Goal: Task Accomplishment & Management: Use online tool/utility

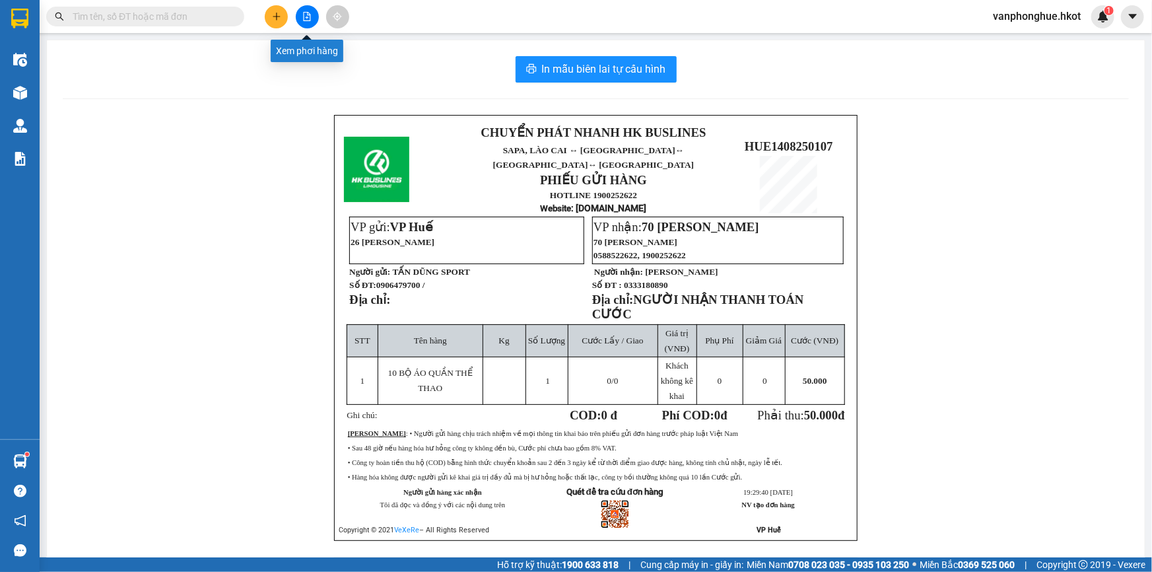
click at [301, 14] on button at bounding box center [307, 16] width 23 height 23
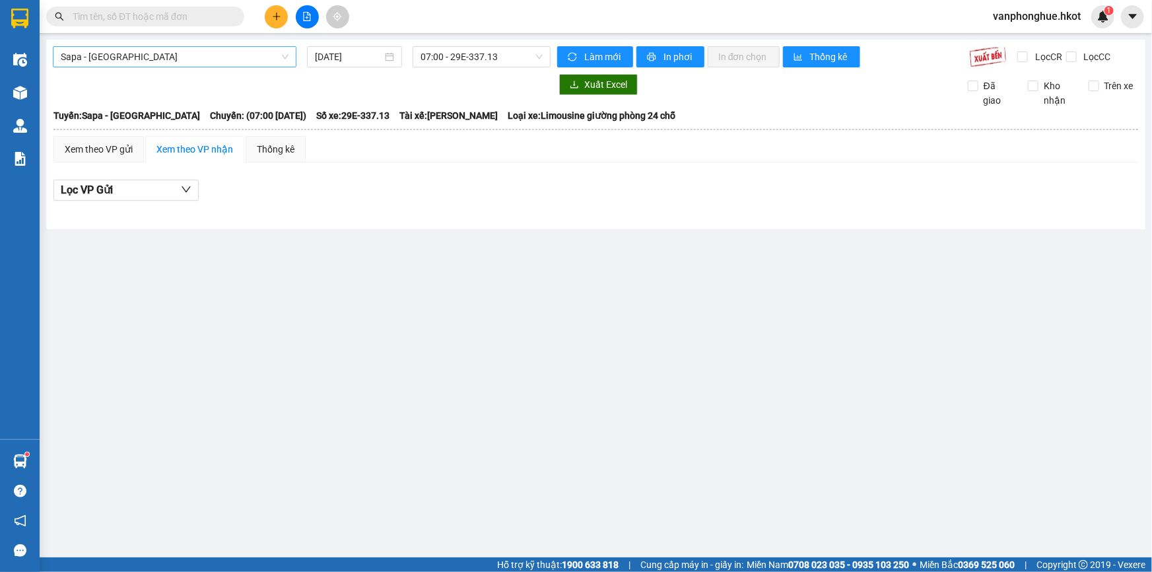
click at [165, 57] on span "Sapa - [GEOGRAPHIC_DATA]" at bounding box center [175, 57] width 228 height 20
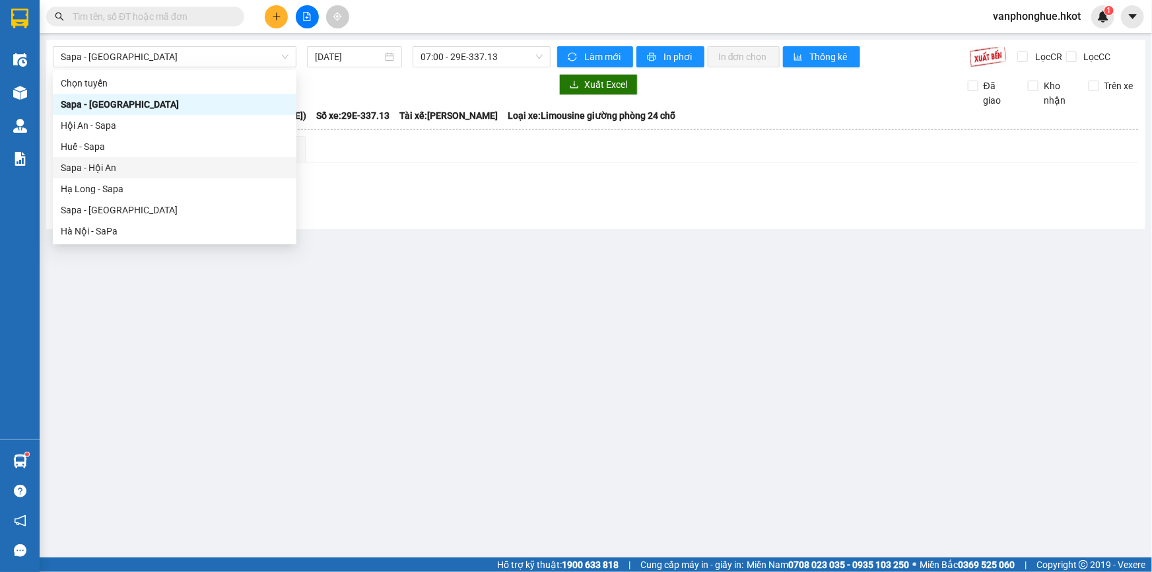
click at [363, 303] on main "Sapa - [GEOGRAPHIC_DATA] [DATE] 07:00 - 29E-337.13 Làm mới In phơi In đơn chọn …" at bounding box center [576, 278] width 1152 height 557
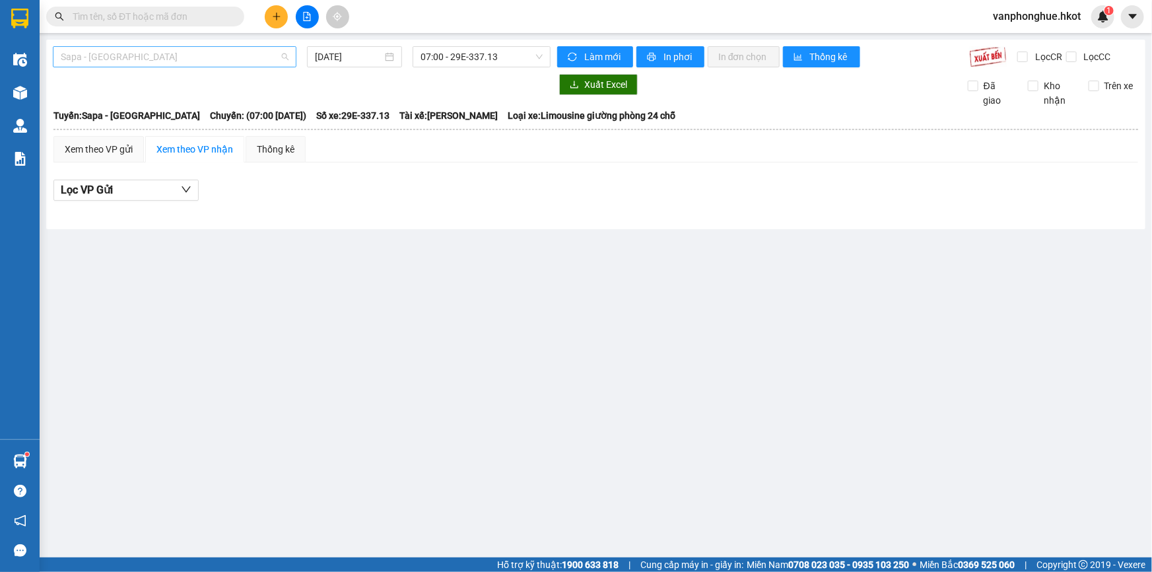
click at [108, 55] on span "Sapa - [GEOGRAPHIC_DATA]" at bounding box center [175, 57] width 228 height 20
click at [429, 325] on main "Sapa - [GEOGRAPHIC_DATA] [DATE] 07:00 - 29E-337.13 Làm mới In phơi In đơn chọn …" at bounding box center [576, 278] width 1152 height 557
click at [153, 53] on span "Sapa - [GEOGRAPHIC_DATA]" at bounding box center [175, 57] width 228 height 20
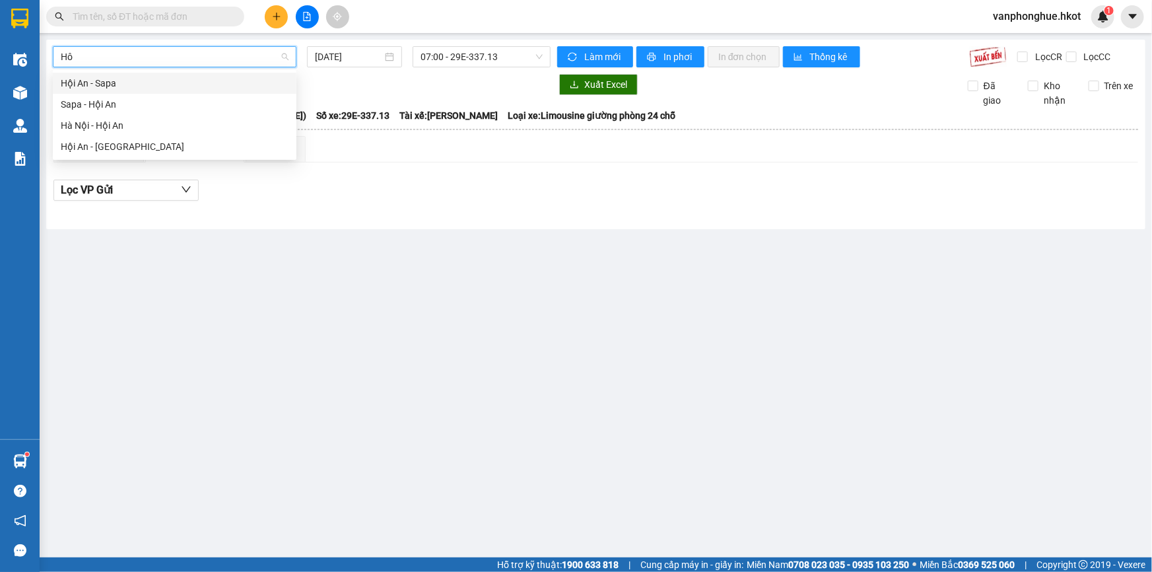
type input "Hôi"
click at [110, 142] on div "Hội An - [GEOGRAPHIC_DATA]" at bounding box center [175, 146] width 228 height 15
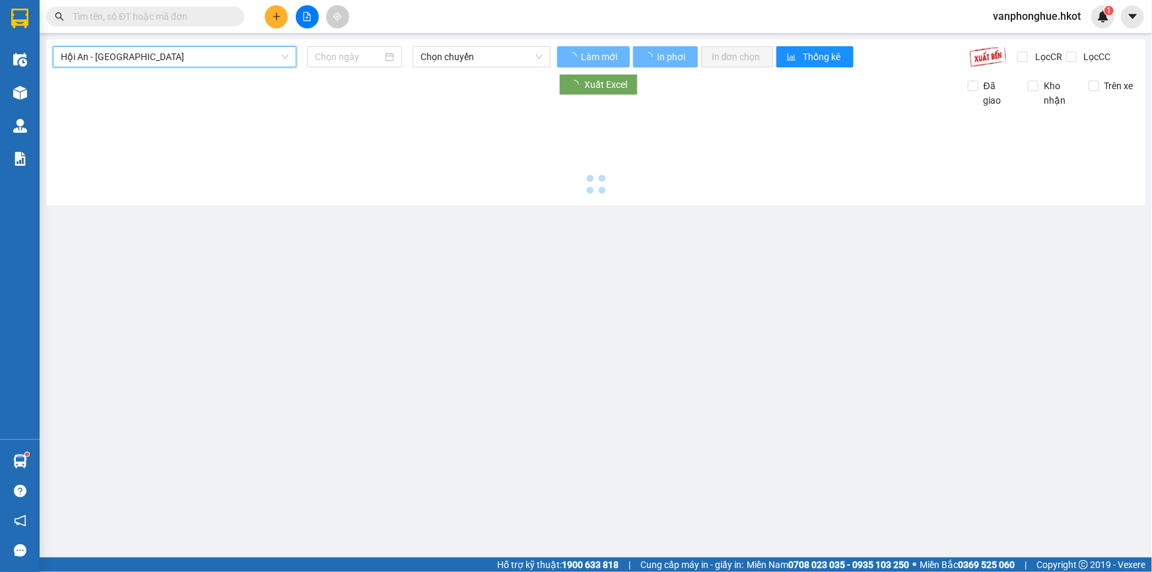
type input "[DATE]"
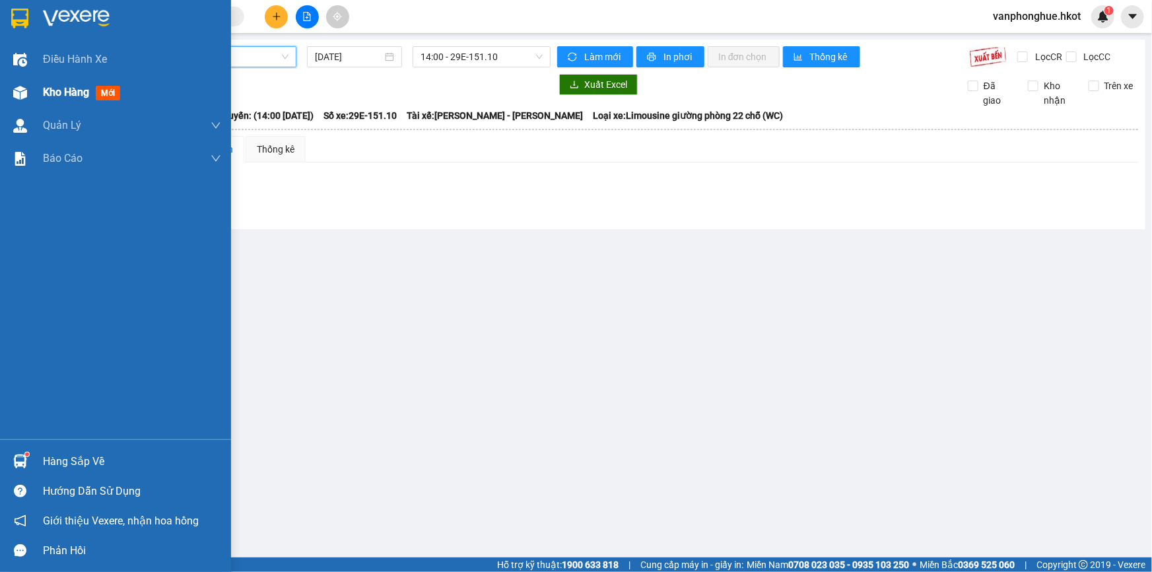
click at [64, 94] on span "Kho hàng" at bounding box center [66, 92] width 46 height 13
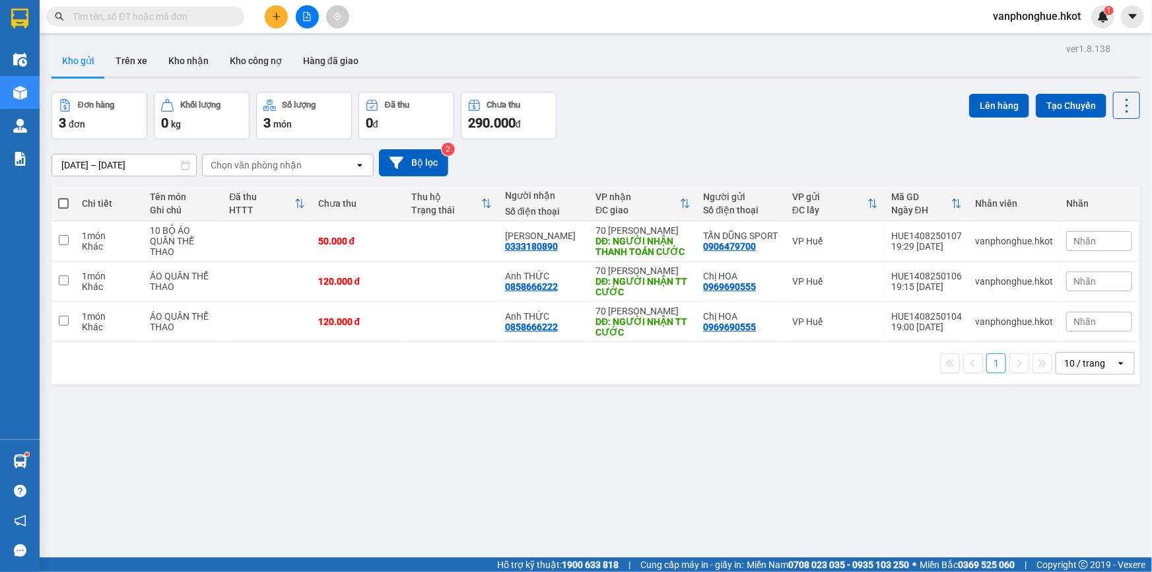
click at [66, 199] on span at bounding box center [63, 203] width 11 height 11
click at [63, 197] on input "checkbox" at bounding box center [63, 197] width 0 height 0
checkbox input "true"
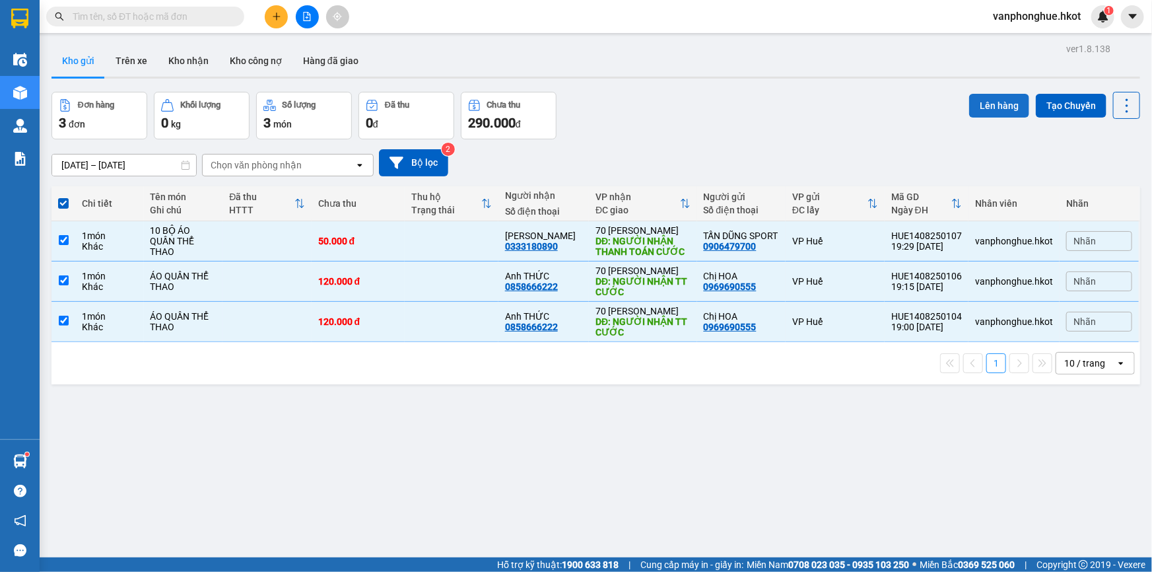
click at [993, 106] on button "Lên hàng" at bounding box center [999, 106] width 60 height 24
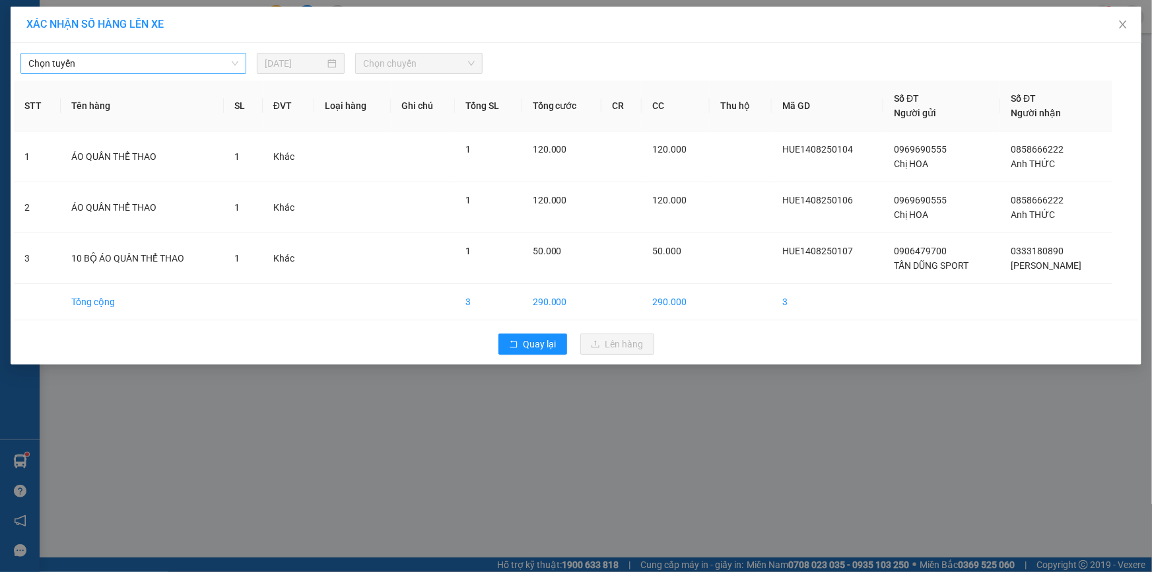
click at [145, 59] on span "Chọn tuyến" at bounding box center [133, 63] width 210 height 20
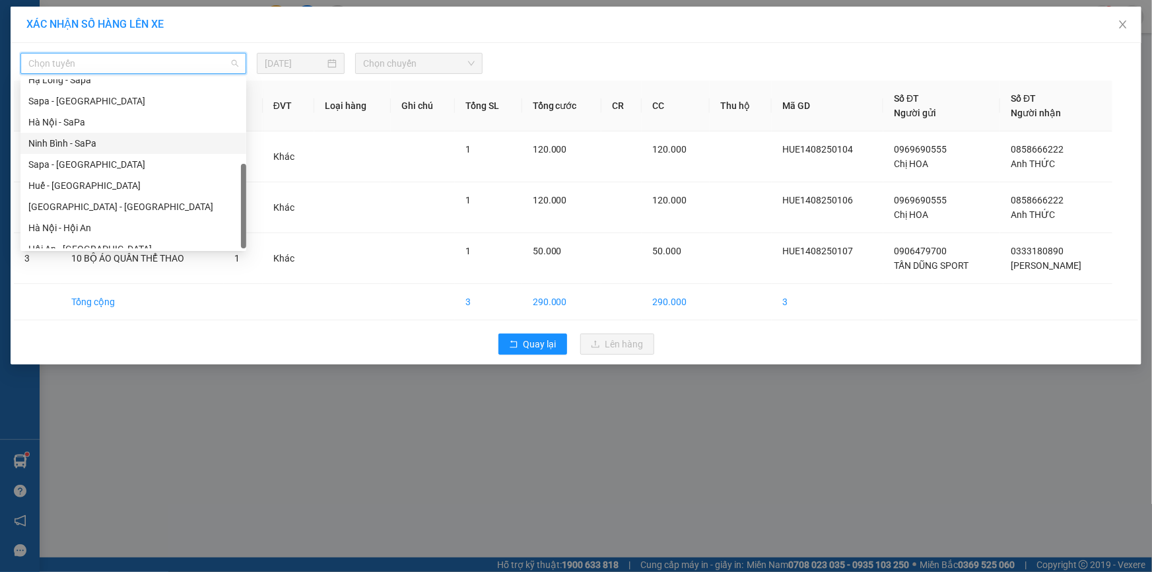
scroll to position [126, 0]
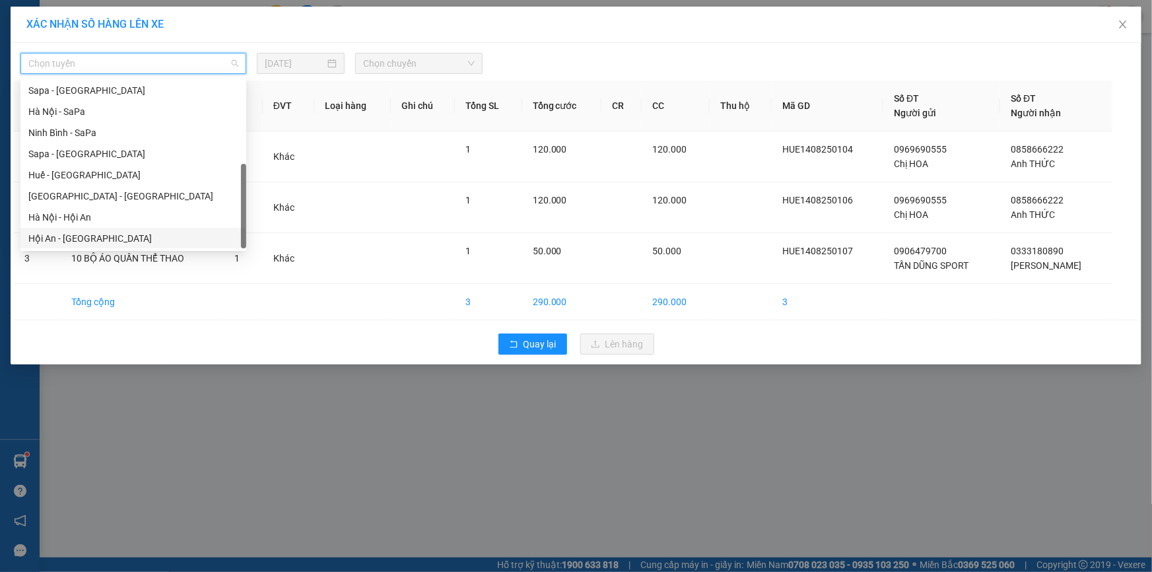
click at [79, 237] on div "Hội An - [GEOGRAPHIC_DATA]" at bounding box center [133, 238] width 210 height 15
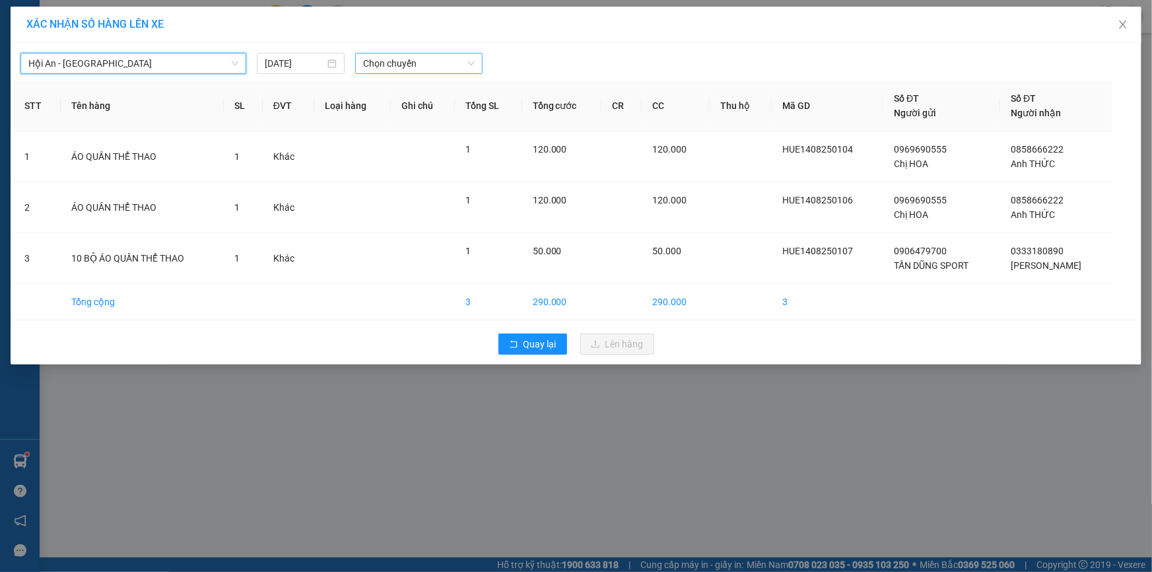
click at [407, 65] on span "Chọn chuyến" at bounding box center [419, 63] width 112 height 20
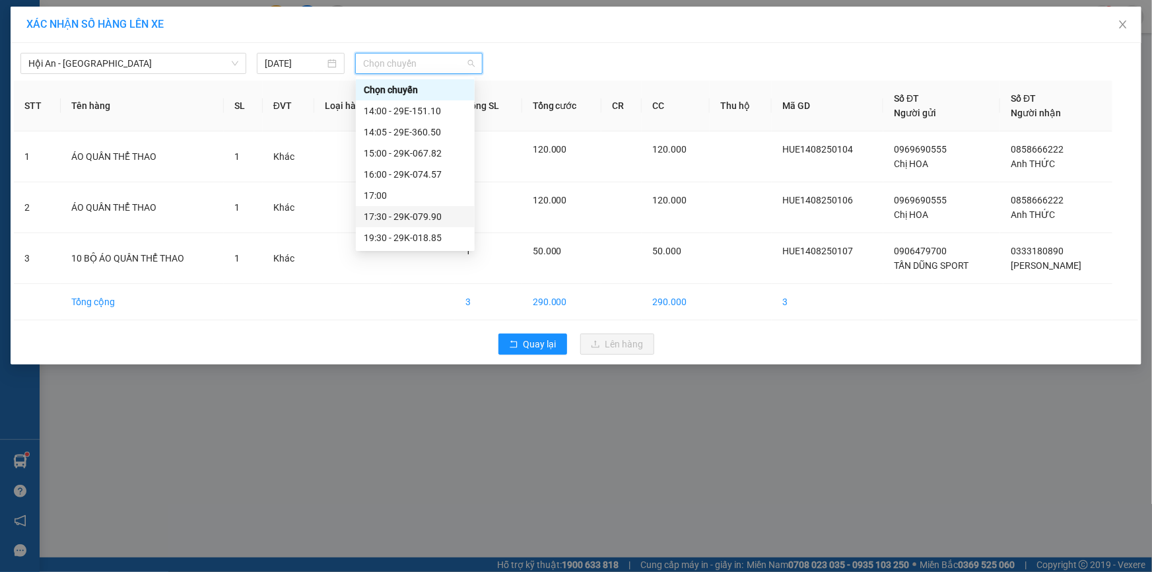
click at [414, 221] on div "17:30 - 29K-079.90" at bounding box center [415, 216] width 103 height 15
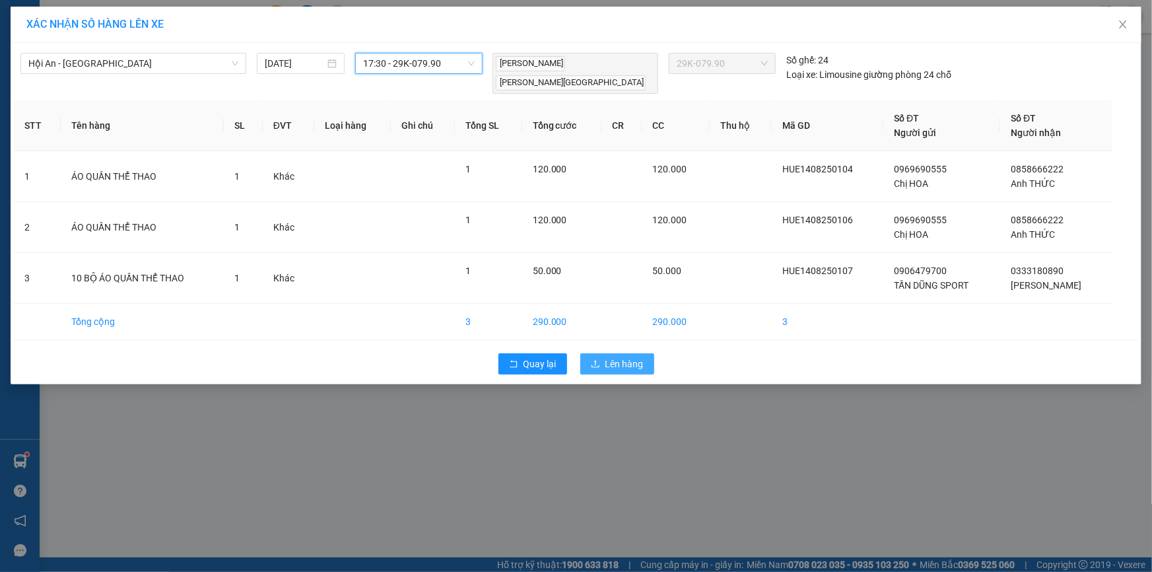
click at [616, 359] on span "Lên hàng" at bounding box center [625, 364] width 38 height 15
